Goal: Browse casually: Explore the website without a specific task or goal

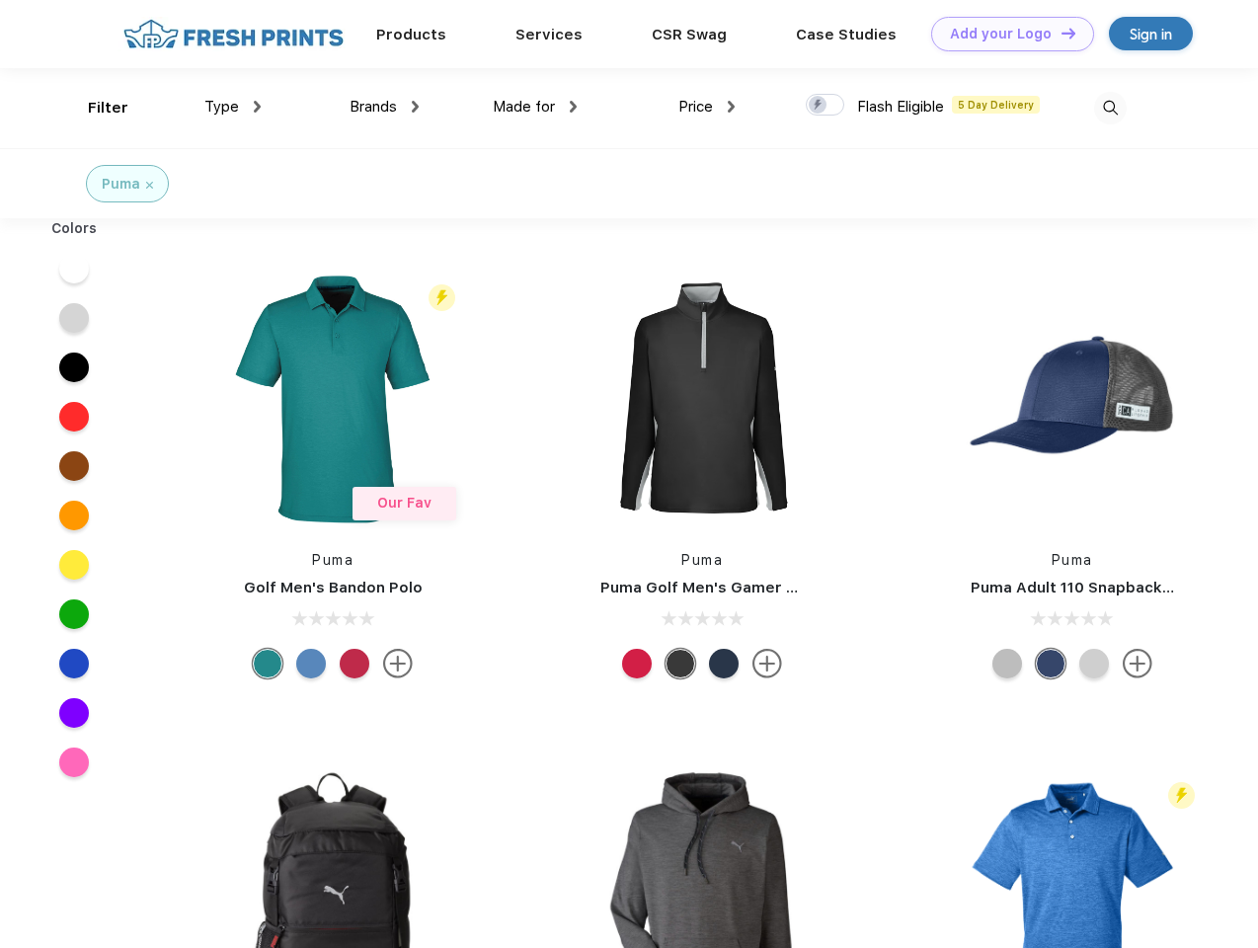
click at [1005, 34] on link "Add your Logo Design Tool" at bounding box center [1012, 34] width 163 height 35
click at [0, 0] on div "Design Tool" at bounding box center [0, 0] width 0 height 0
click at [1060, 33] on link "Add your Logo Design Tool" at bounding box center [1012, 34] width 163 height 35
click at [95, 108] on div "Filter" at bounding box center [108, 108] width 40 height 23
click at [233, 107] on span "Type" at bounding box center [221, 107] width 35 height 18
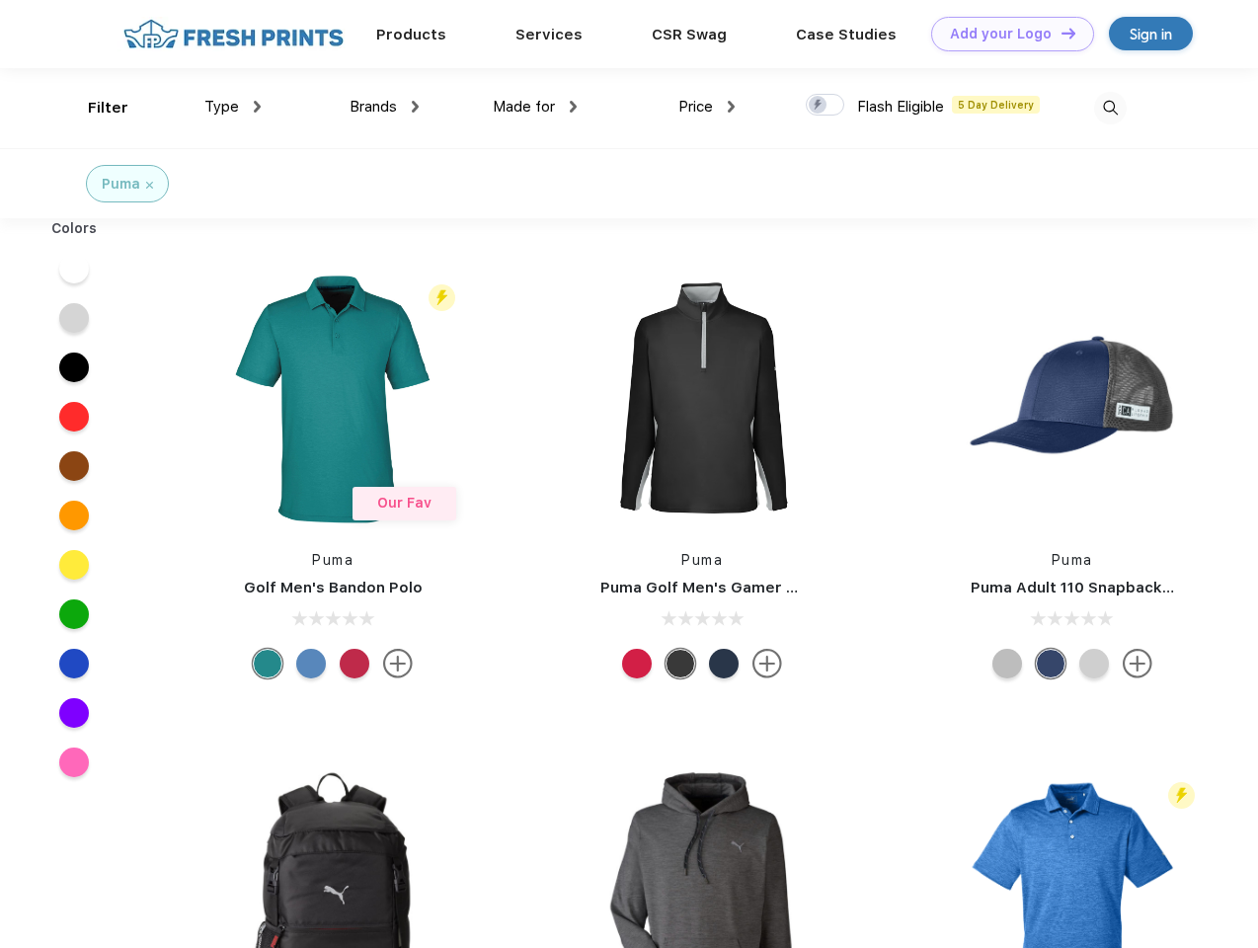
click at [384, 107] on span "Brands" at bounding box center [373, 107] width 47 height 18
click at [535, 107] on span "Made for" at bounding box center [524, 107] width 62 height 18
click at [707, 107] on span "Price" at bounding box center [696, 107] width 35 height 18
click at [826, 106] on div at bounding box center [825, 105] width 39 height 22
click at [819, 106] on input "checkbox" at bounding box center [812, 99] width 13 height 13
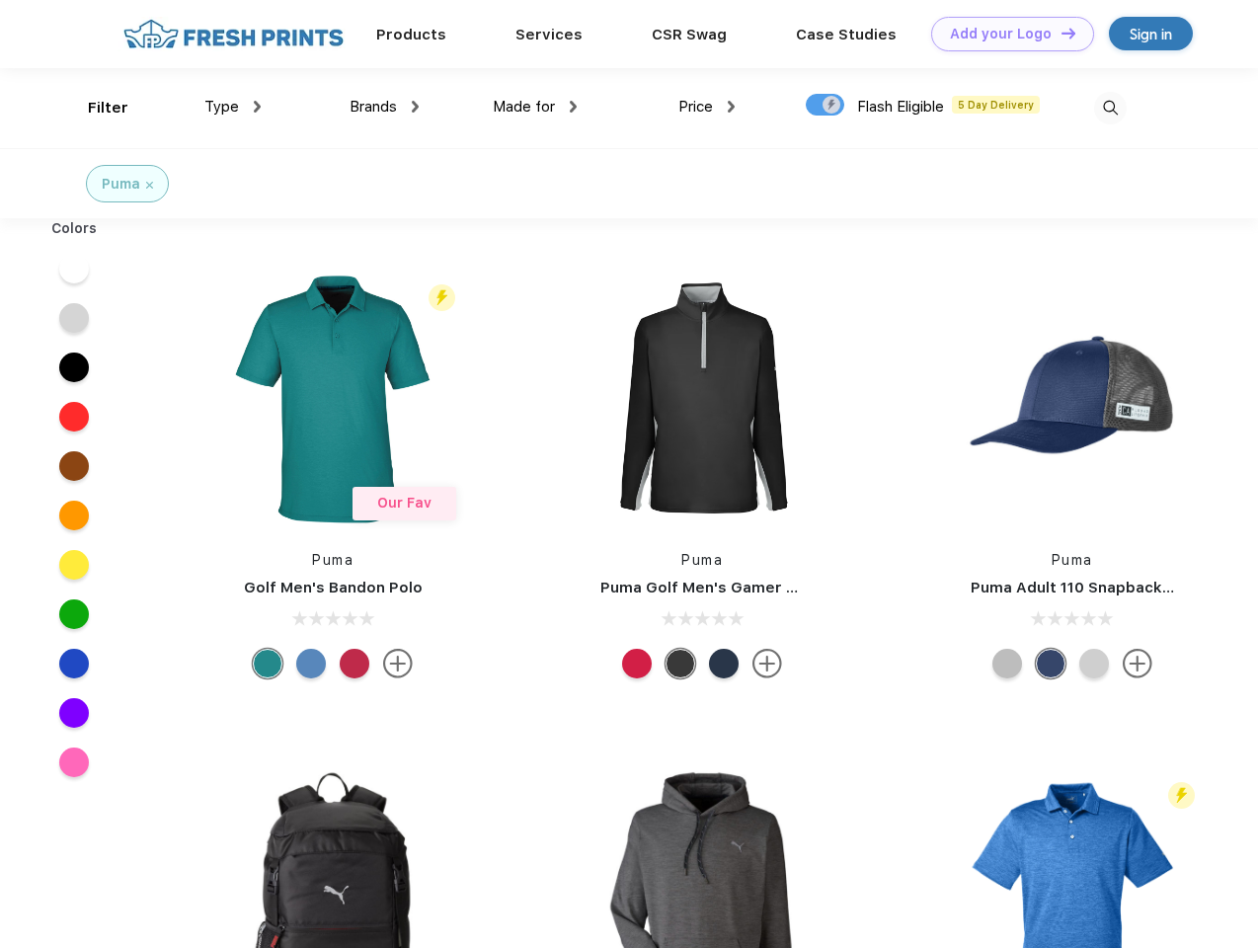
click at [1110, 108] on img at bounding box center [1110, 108] width 33 height 33
